Goal: Information Seeking & Learning: Learn about a topic

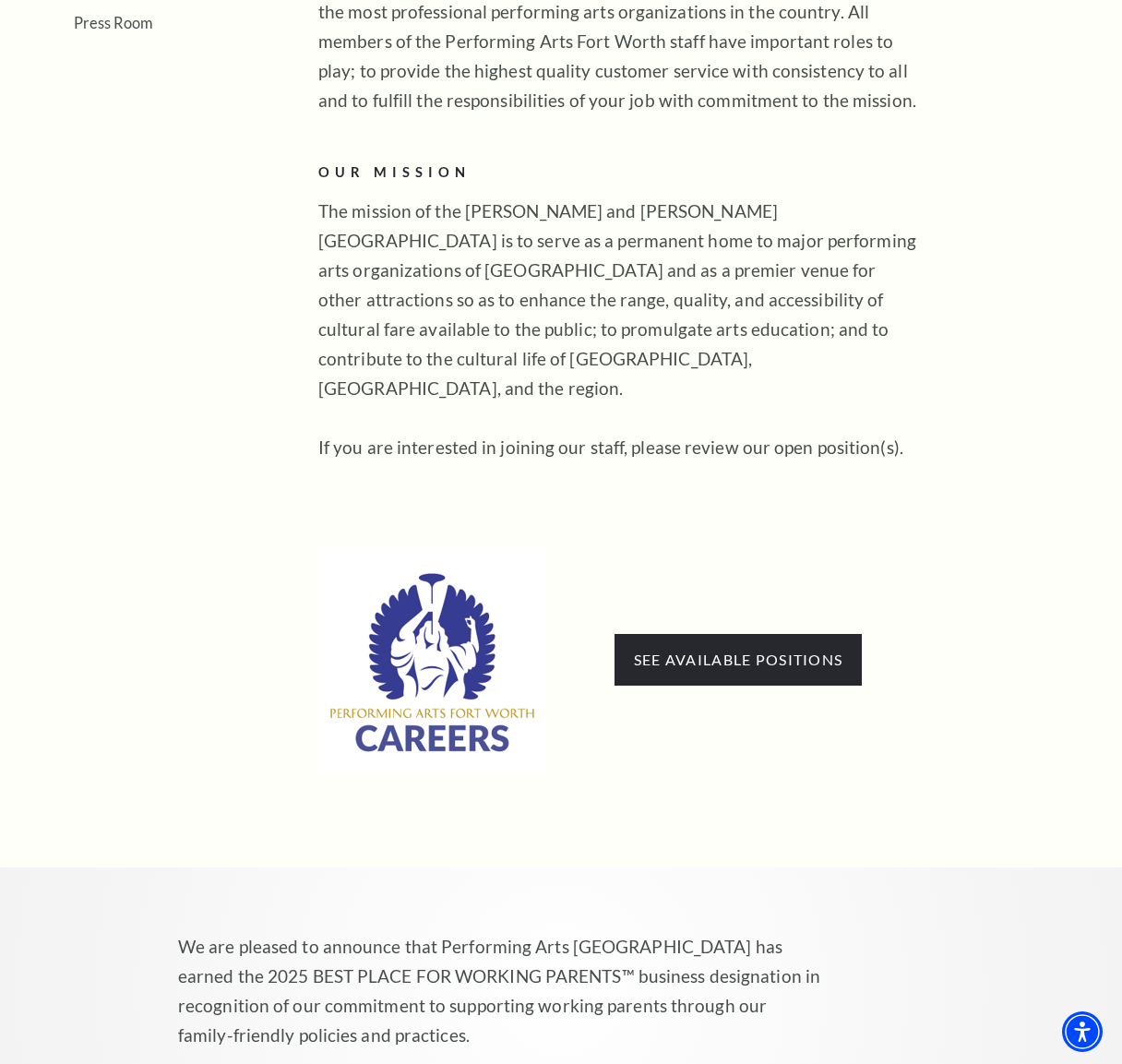
scroll to position [676, 0]
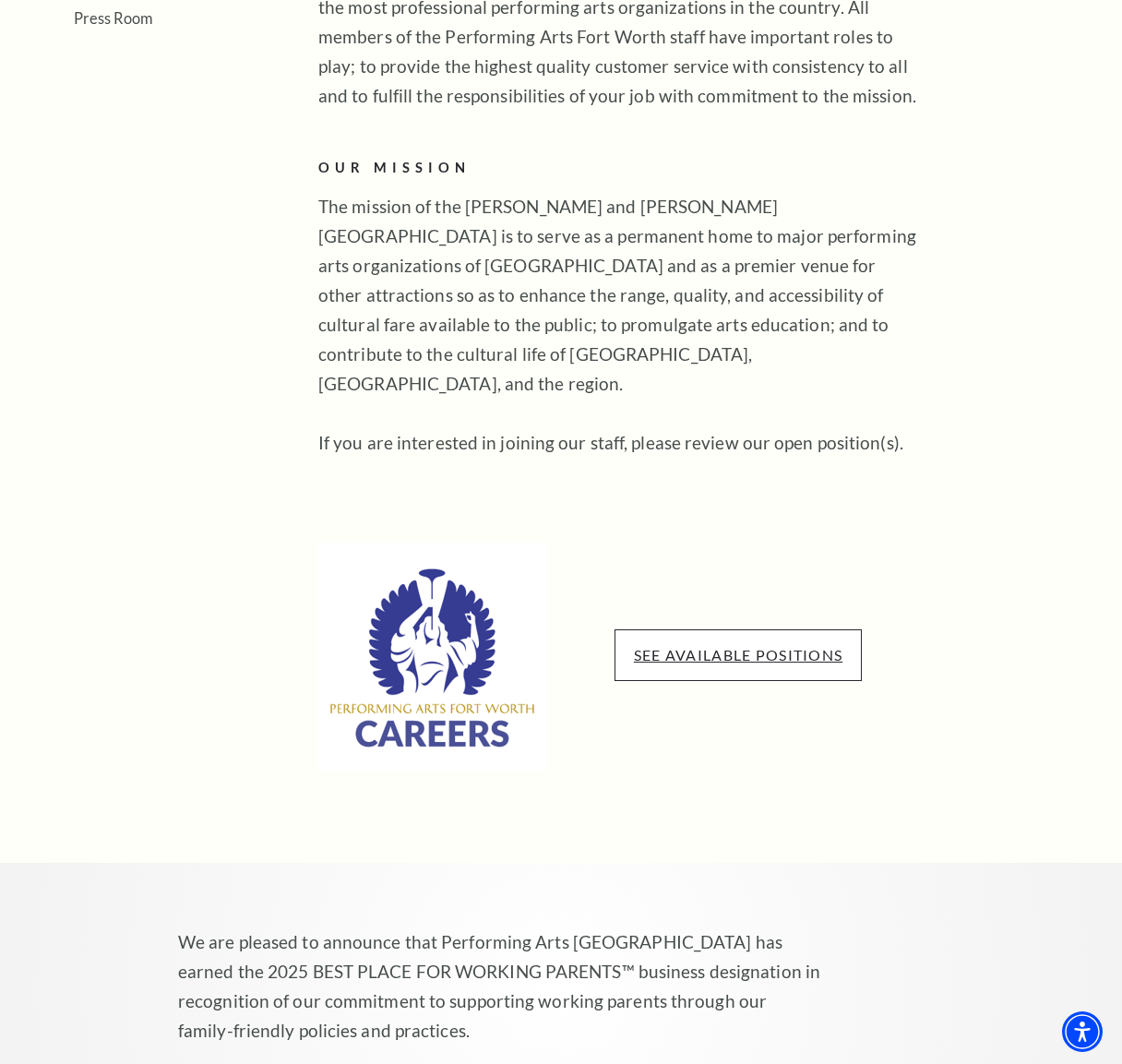
click at [726, 647] on link "See available positions" at bounding box center [738, 655] width 208 height 18
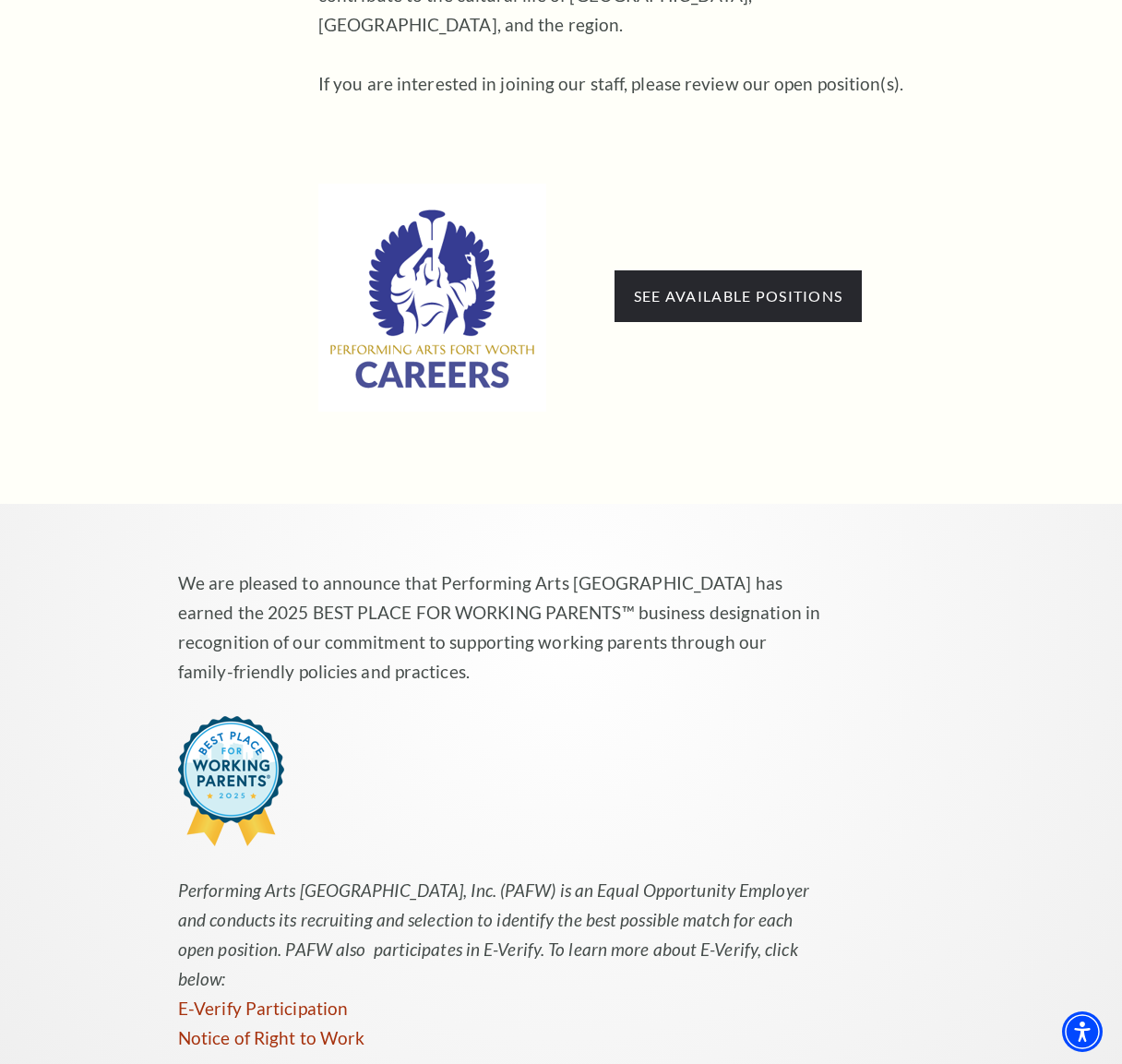
scroll to position [817, 0]
